Goal: Information Seeking & Learning: Learn about a topic

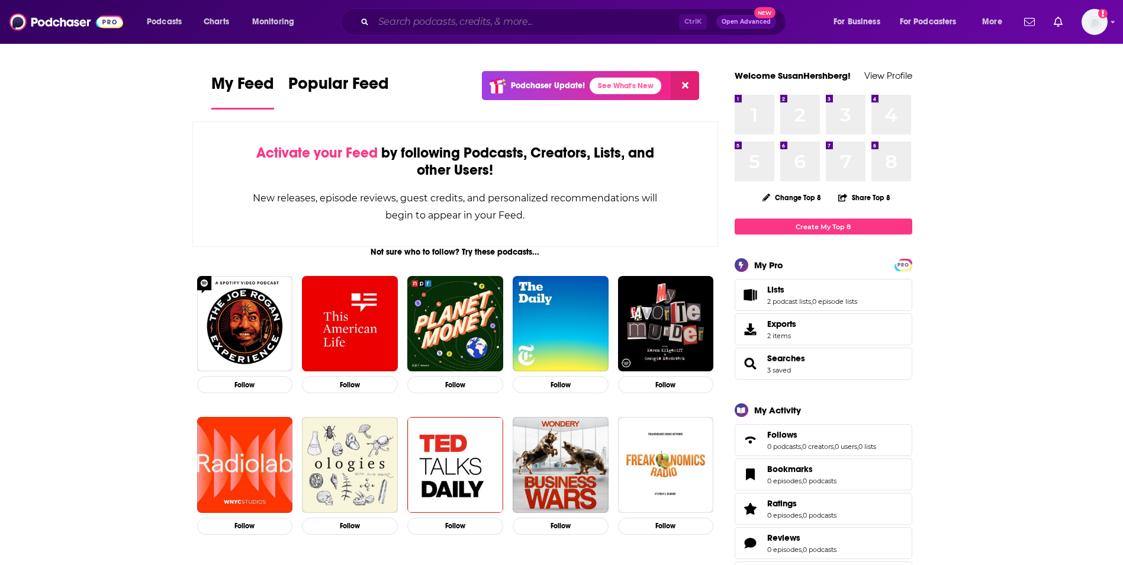
click at [542, 22] on input "Search podcasts, credits, & more..." at bounding box center [526, 21] width 305 height 19
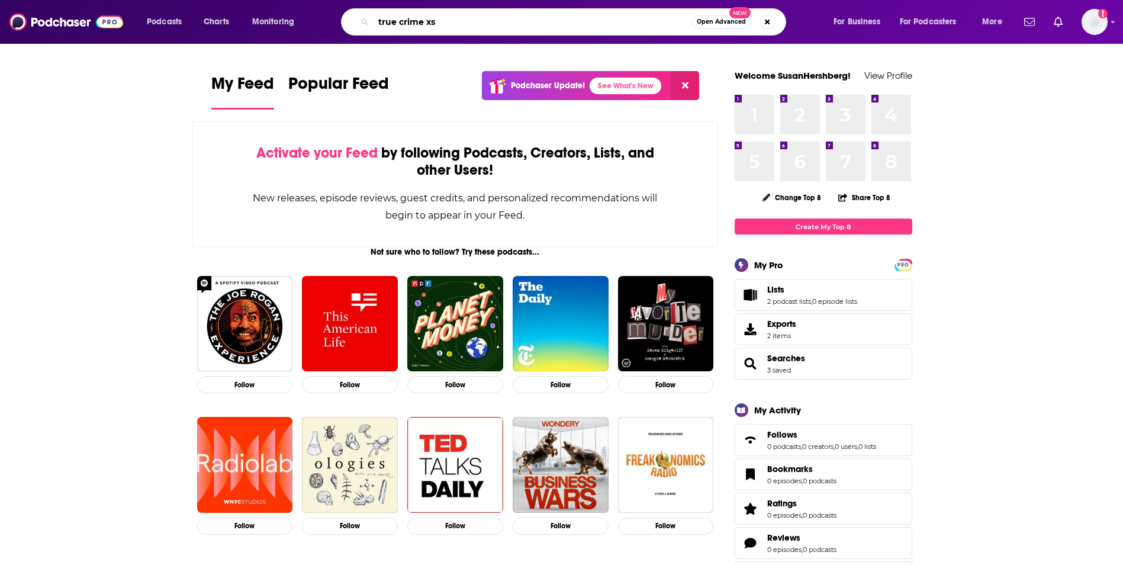
type input "true crime xs"
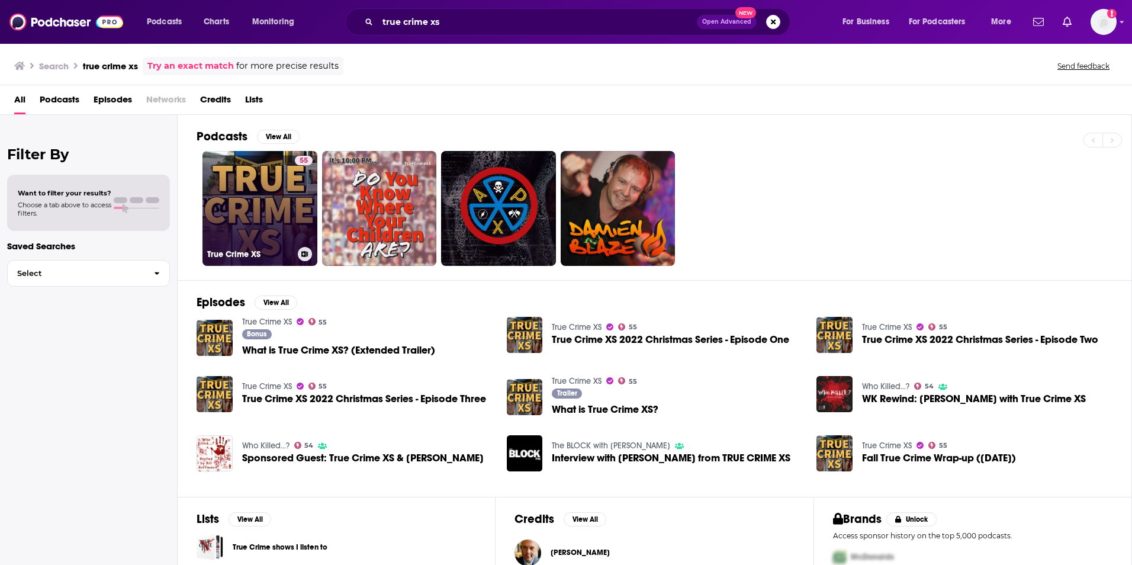
click at [291, 239] on link "55 True Crime XS" at bounding box center [259, 208] width 115 height 115
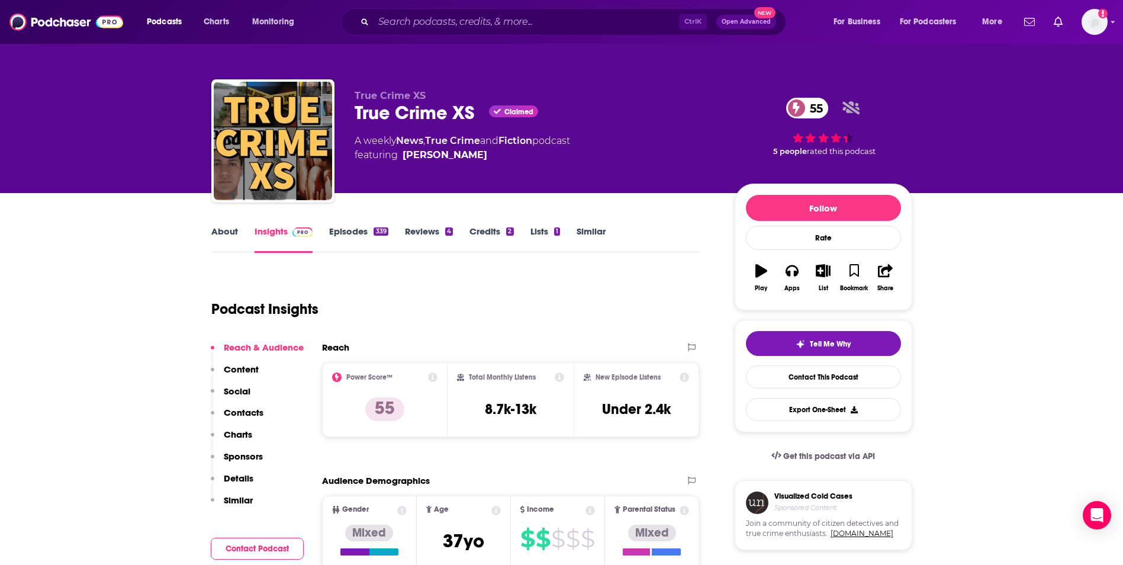
click at [798, 110] on icon at bounding box center [796, 107] width 7 height 11
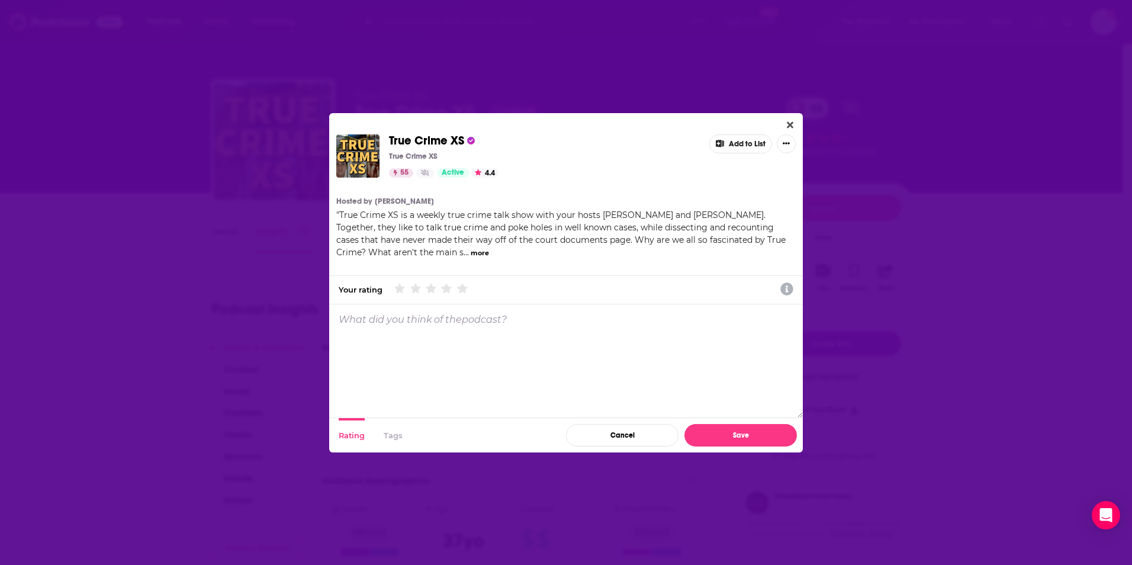
click at [799, 125] on div "True Crime XS True Crime XS 55 Active 4.4 Add to List Hosted by [PERSON_NAME] "…" at bounding box center [566, 282] width 474 height 339
click at [790, 124] on icon "Close" at bounding box center [790, 124] width 7 height 7
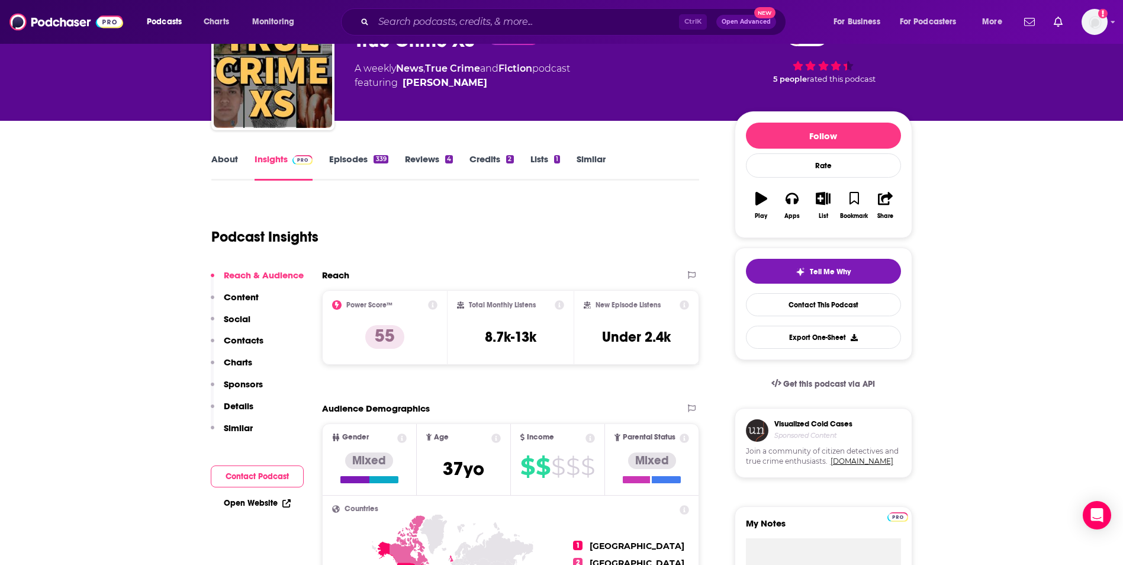
scroll to position [59, 0]
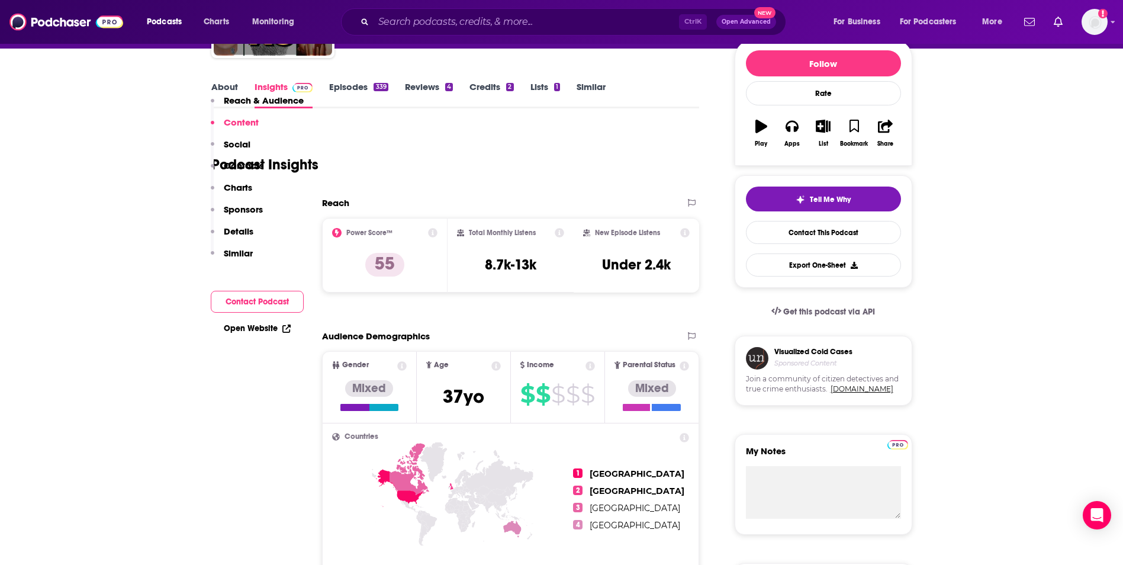
scroll to position [118, 0]
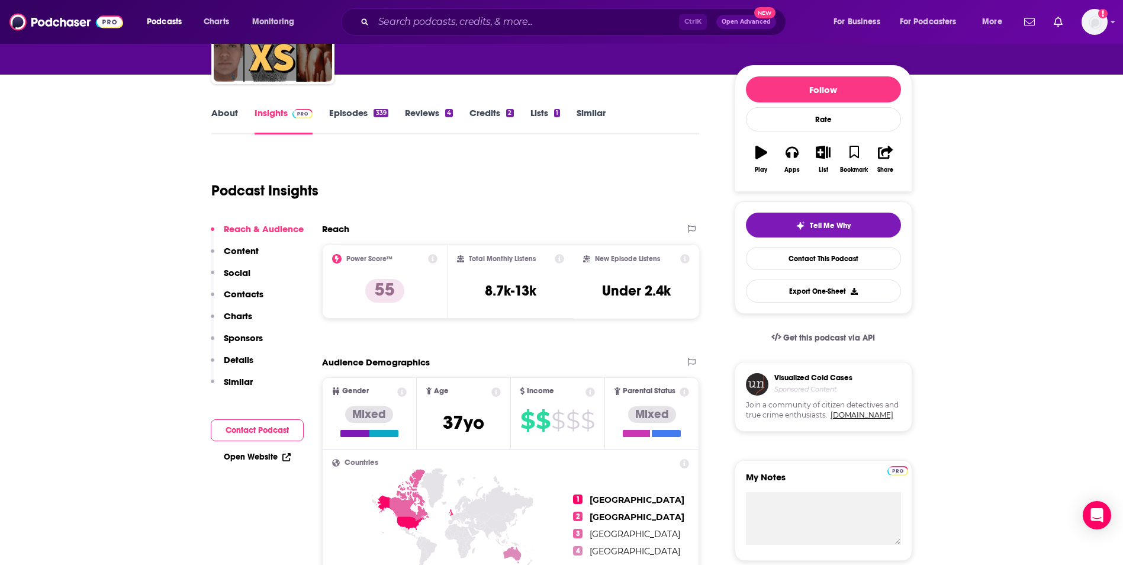
click at [379, 119] on link "Episodes 339" at bounding box center [358, 120] width 59 height 27
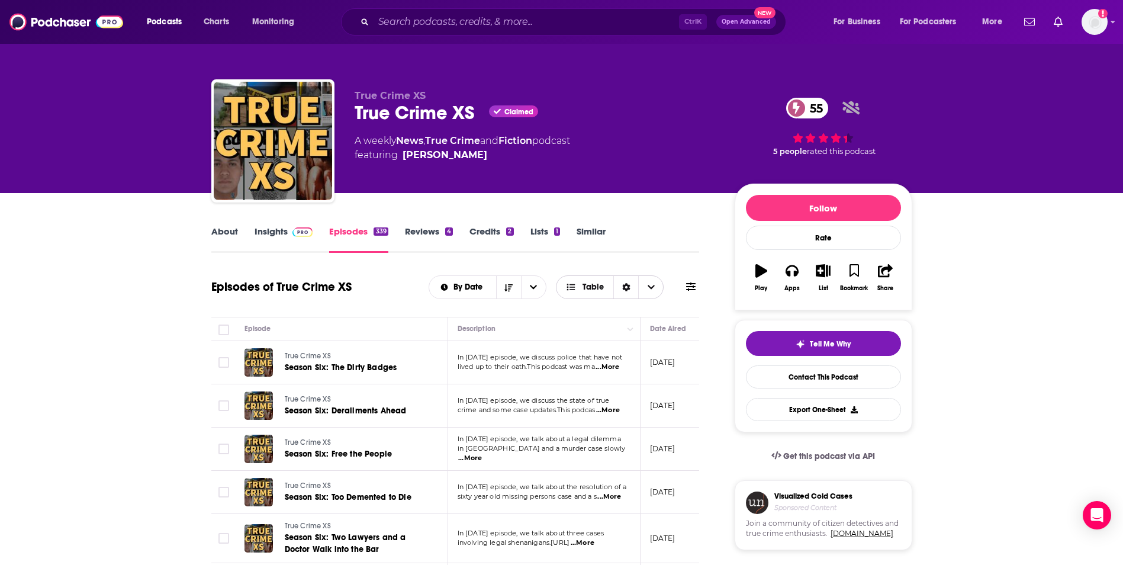
click at [654, 290] on icon "Choose View" at bounding box center [651, 287] width 7 height 8
click at [651, 247] on div "About Insights Episodes 339 Reviews 4 Credits 2 Lists 1 Similar" at bounding box center [455, 238] width 488 height 29
